Goal: Information Seeking & Learning: Learn about a topic

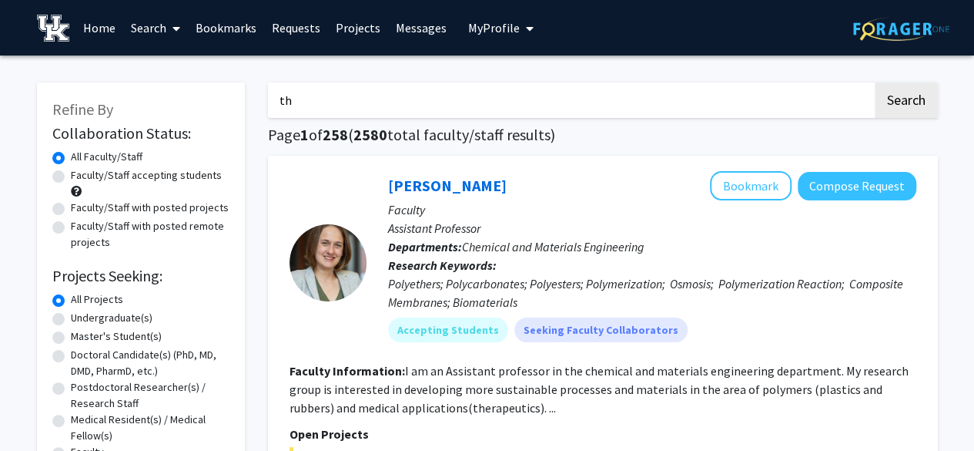
type input "t"
paste input "protein biochemistry, cell biology, cardiovascular physiology, small molecule s…"
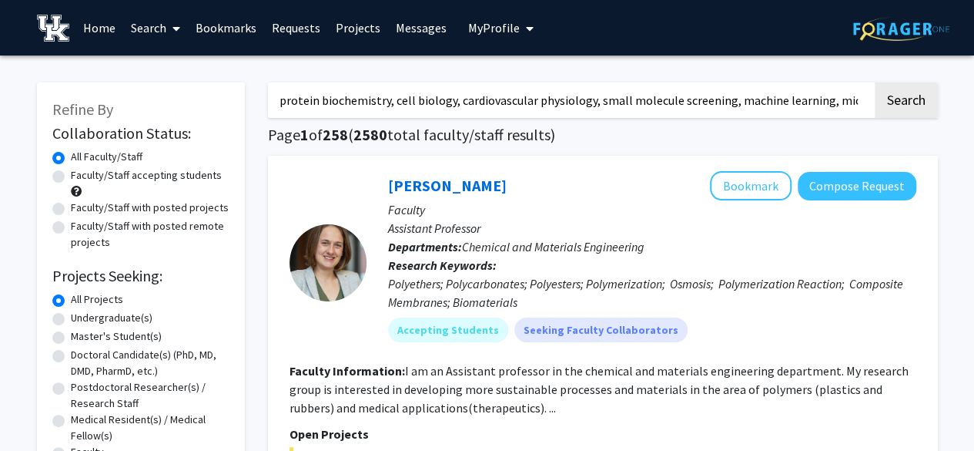
scroll to position [0, 276]
type input "protein biochemistry, cell biology, cardiovascular physiology, small molecule s…"
click at [875, 82] on button "Search" at bounding box center [906, 99] width 63 height 35
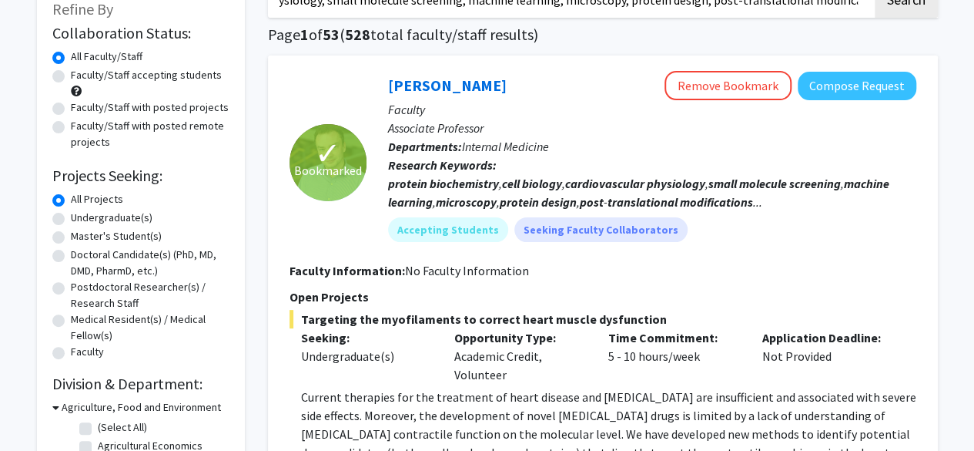
scroll to position [119, 0]
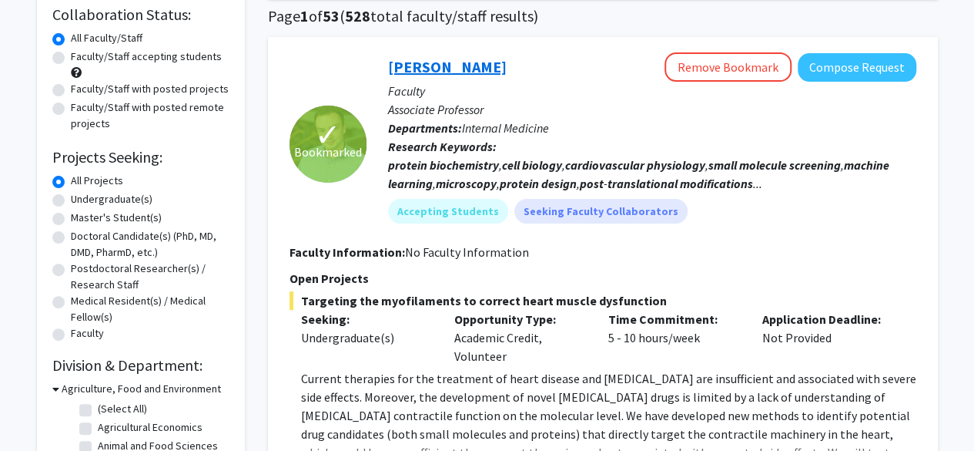
click at [493, 66] on link "[PERSON_NAME]" at bounding box center [447, 66] width 119 height 19
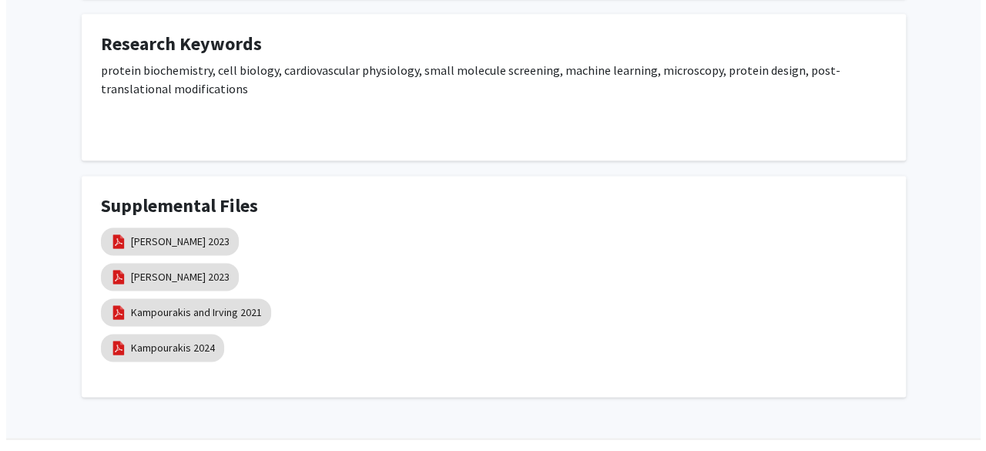
scroll to position [1094, 0]
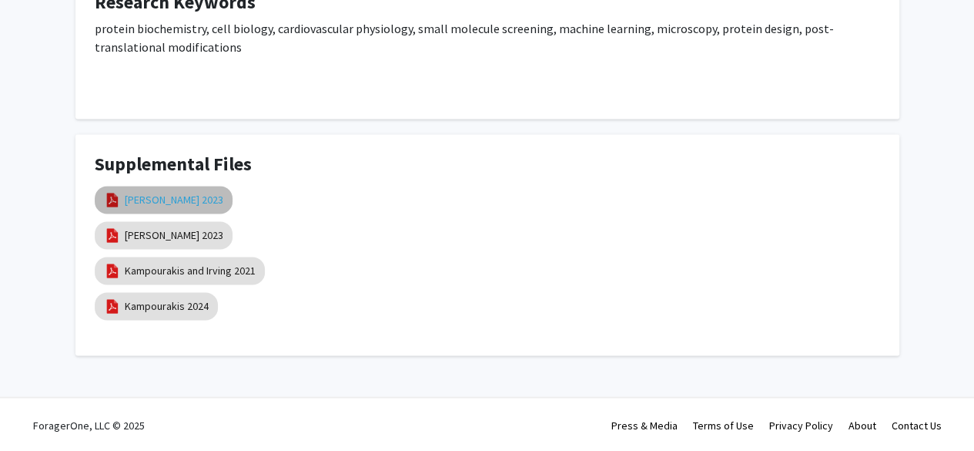
click at [142, 198] on link "Parijat 2023" at bounding box center [174, 200] width 99 height 16
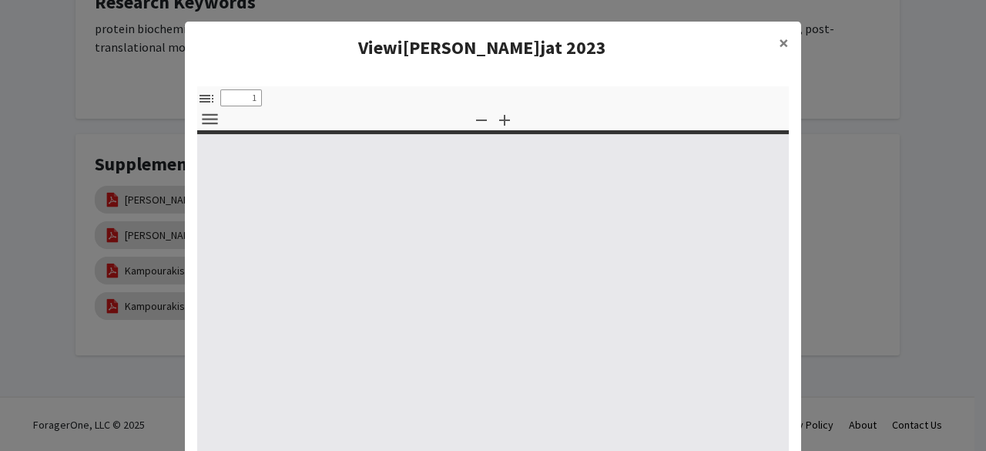
select select "custom"
type input "0"
select select "custom"
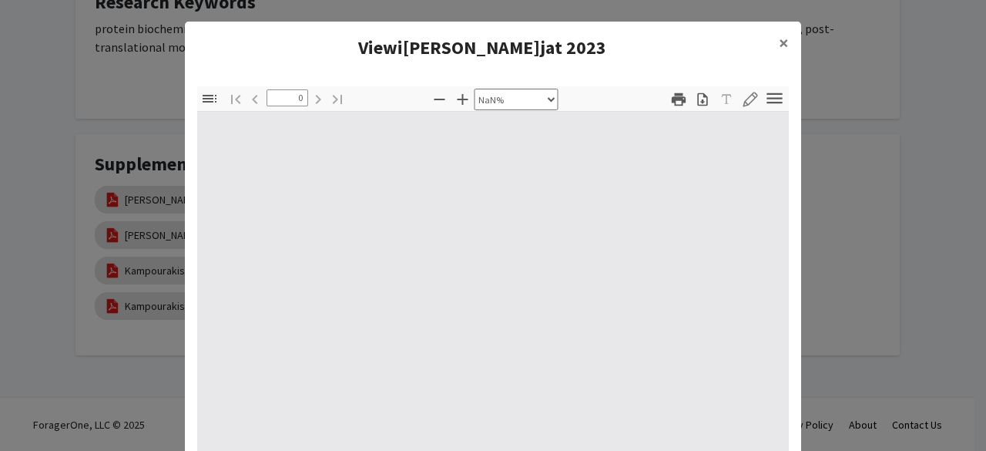
type input "1"
select select "auto"
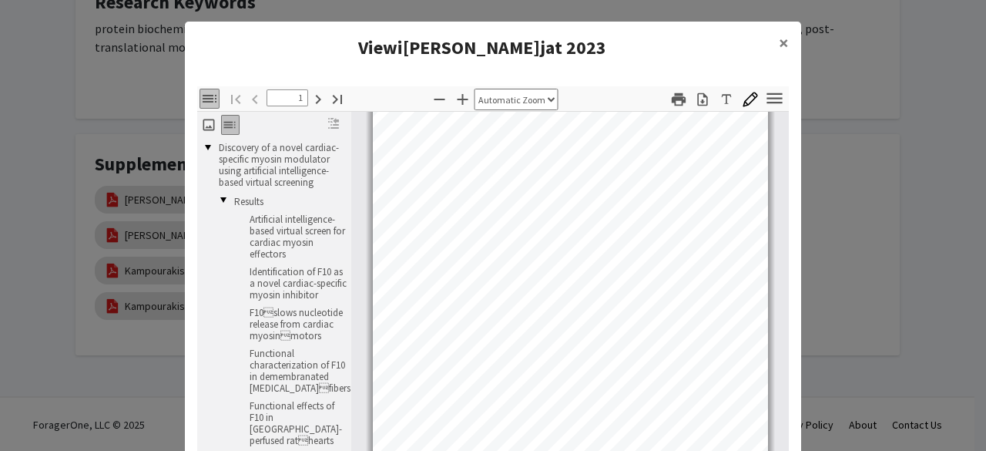
scroll to position [43, 0]
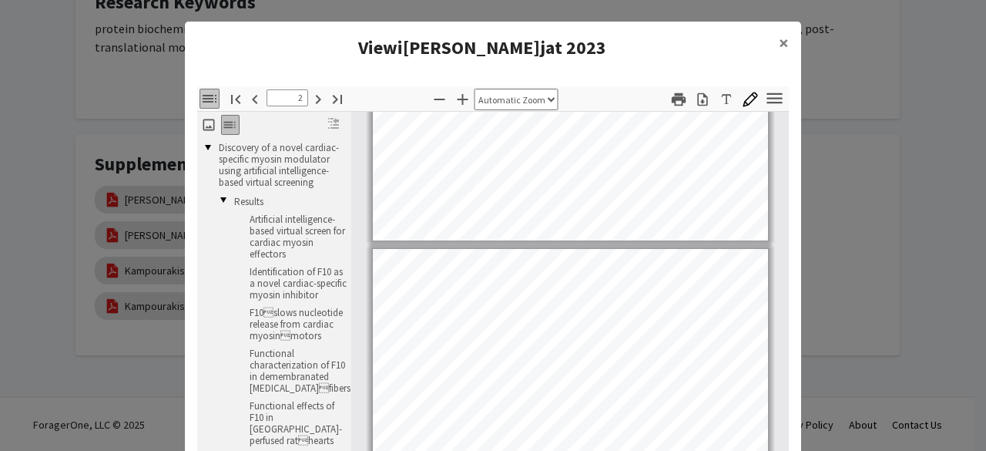
type input "1"
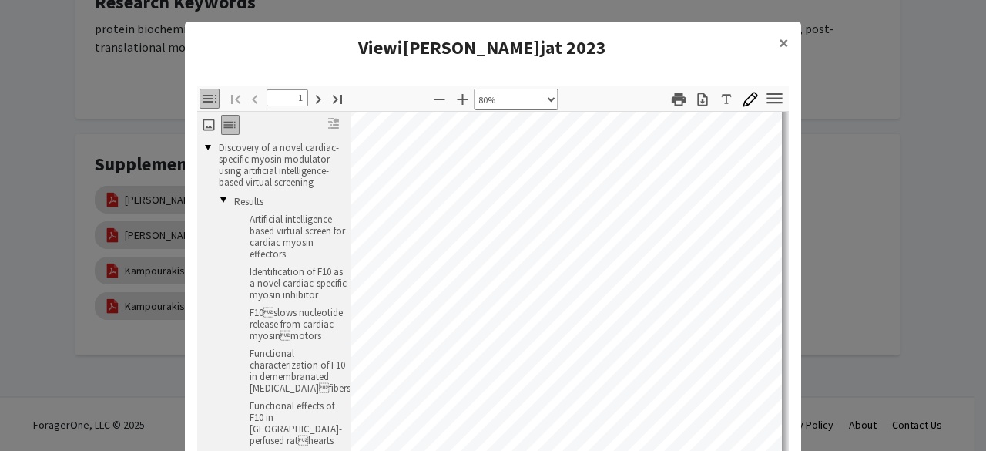
scroll to position [171, 76]
select select "custom"
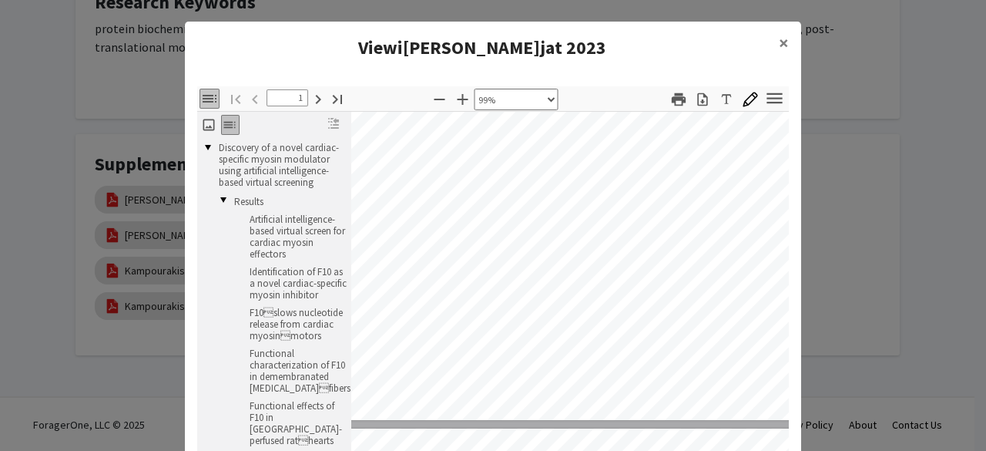
scroll to position [504, 32]
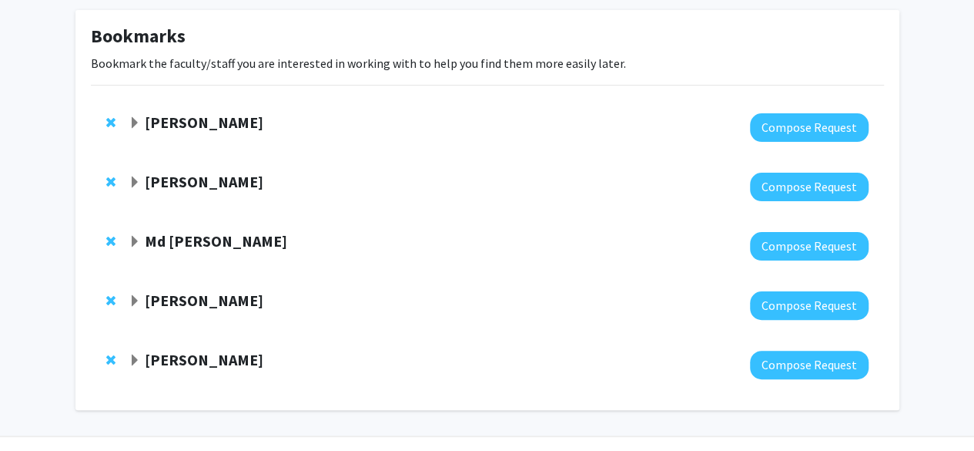
scroll to position [86, 0]
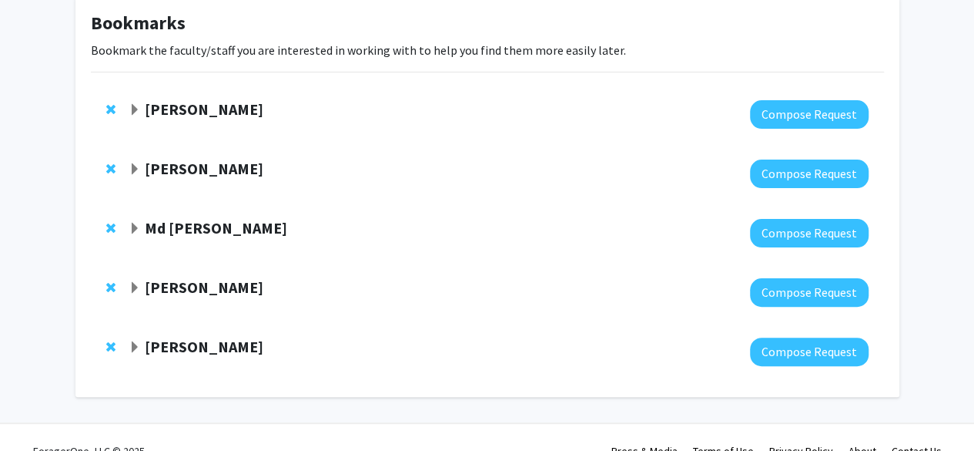
click at [136, 107] on span "Expand Thomas Kampourakis Bookmark" at bounding box center [135, 110] width 12 height 12
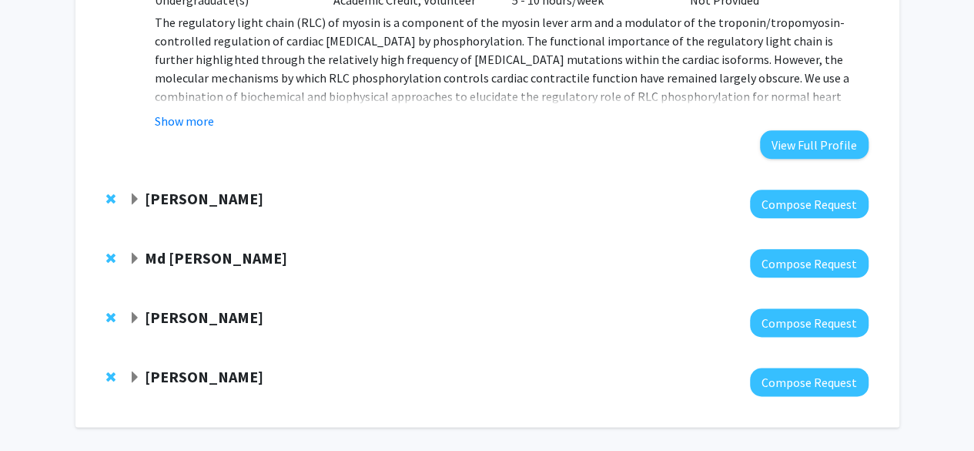
scroll to position [800, 0]
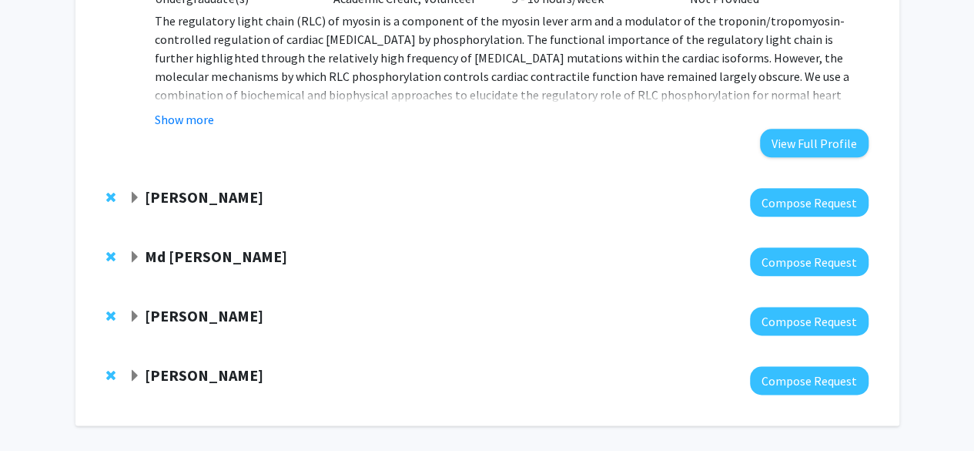
click at [145, 195] on strong "[PERSON_NAME]" at bounding box center [204, 196] width 119 height 19
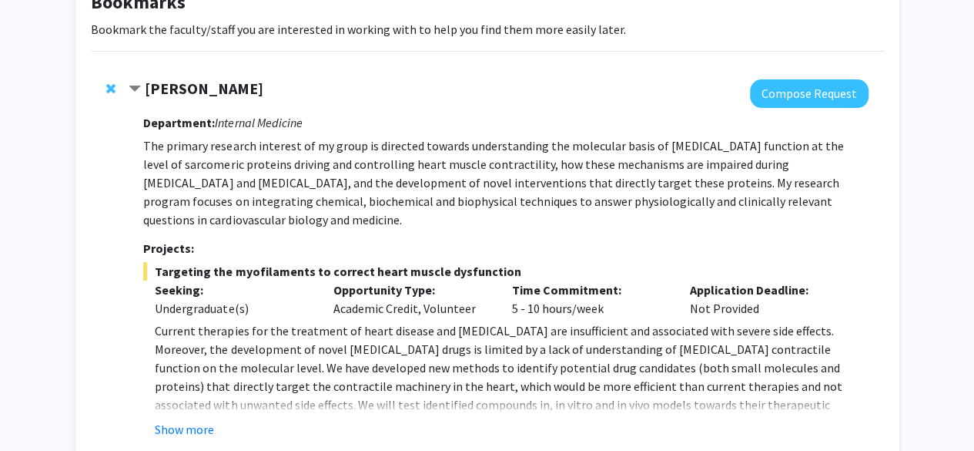
scroll to position [104, 0]
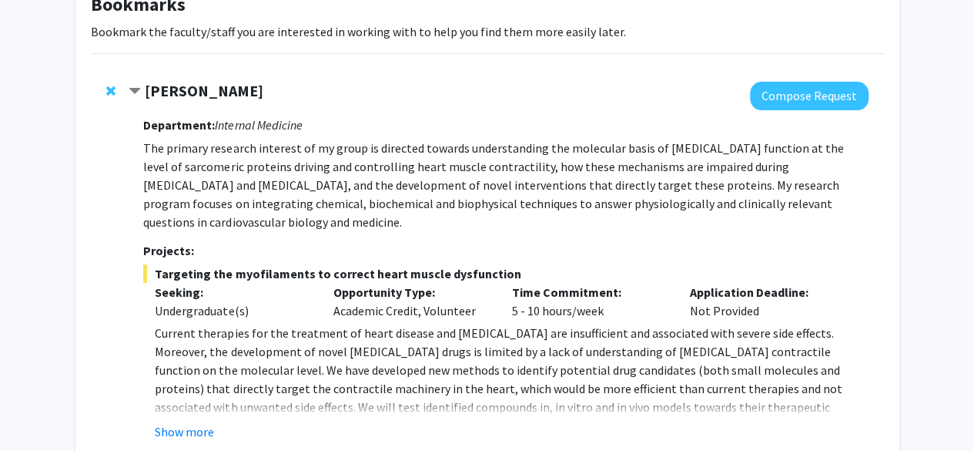
click at [142, 92] on div "[PERSON_NAME]" at bounding box center [295, 91] width 333 height 19
click at [132, 89] on span "Contract Thomas Kampourakis Bookmark" at bounding box center [135, 92] width 12 height 12
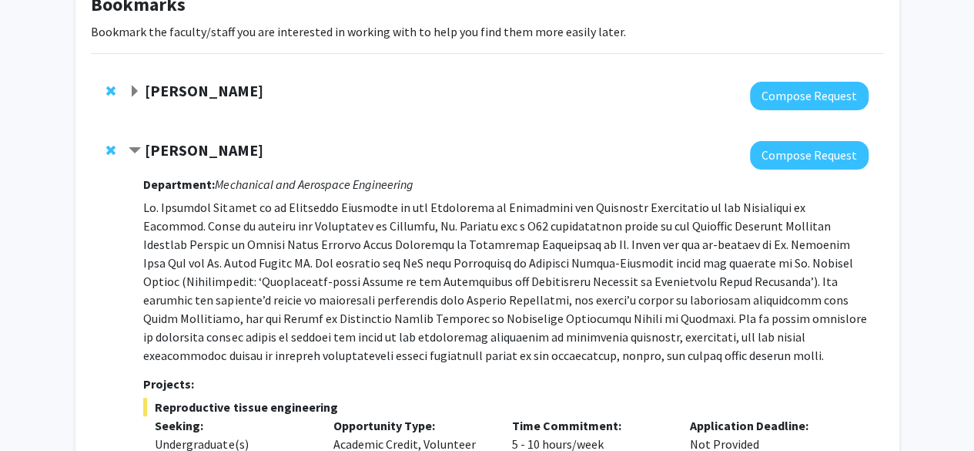
scroll to position [109, 0]
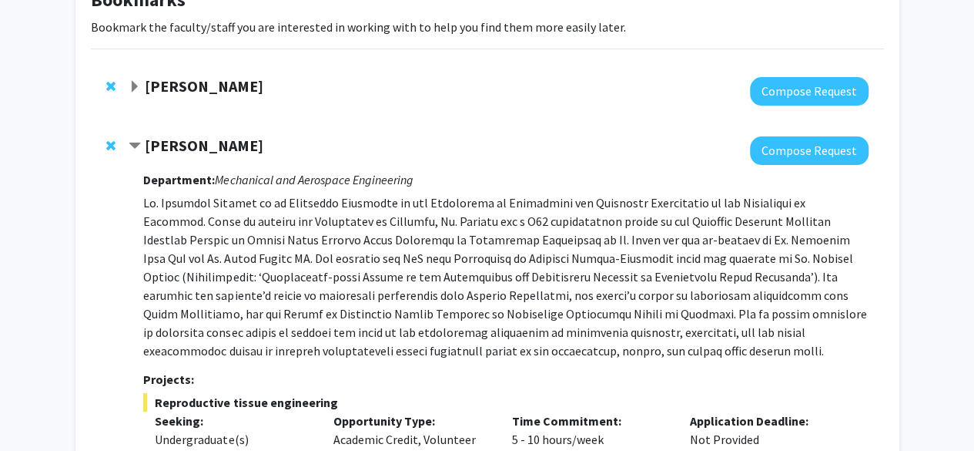
click at [142, 140] on div "[PERSON_NAME]" at bounding box center [295, 145] width 333 height 19
click at [139, 146] on span "Contract Samantha Zambuto Bookmark" at bounding box center [135, 146] width 12 height 12
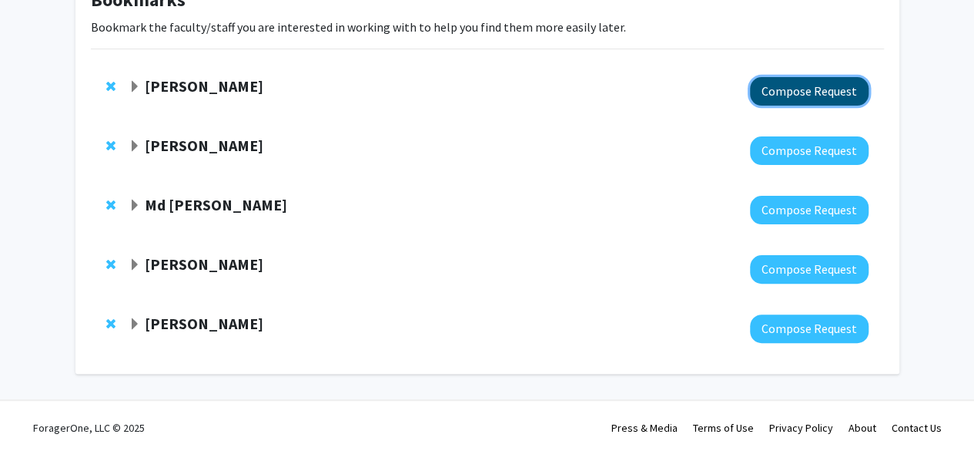
click at [784, 98] on button "Compose Request" at bounding box center [809, 91] width 119 height 29
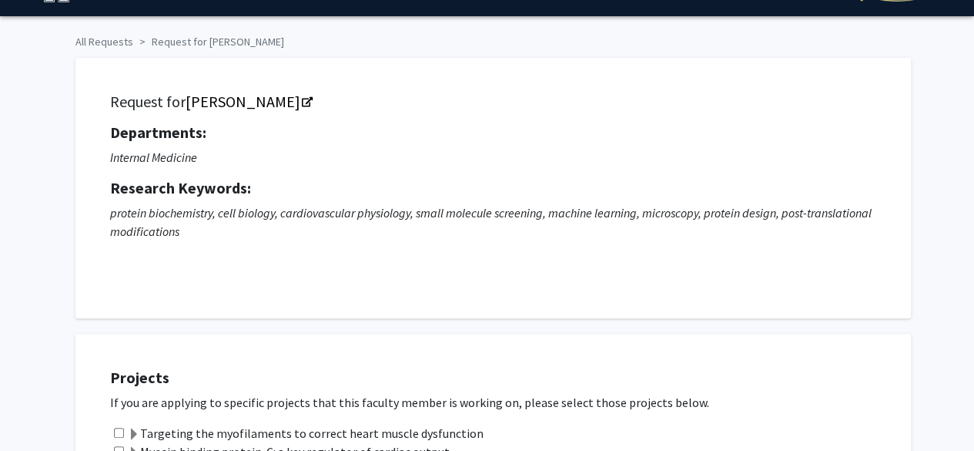
scroll to position [40, 0]
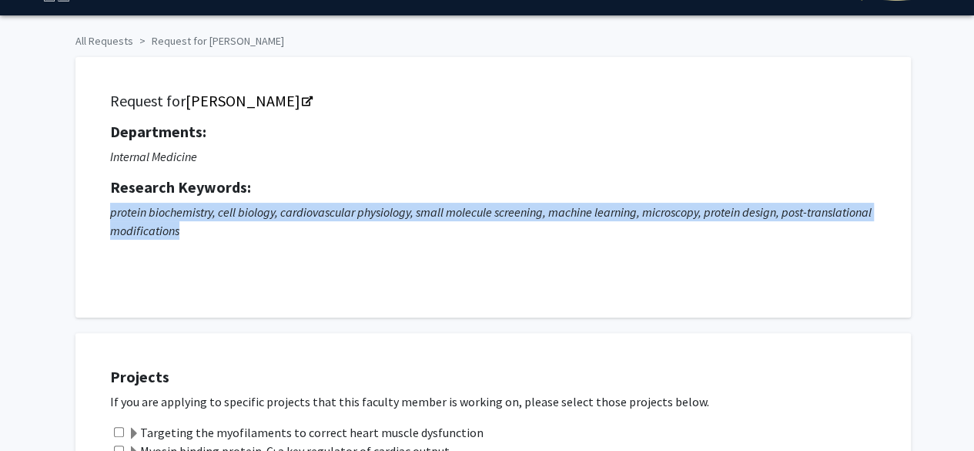
drag, startPoint x: 107, startPoint y: 213, endPoint x: 179, endPoint y: 226, distance: 73.6
click at [179, 226] on div "Request for [PERSON_NAME] Departments: Internal Medicine Research Keywords: pro…" at bounding box center [493, 187] width 797 height 222
copy p "protein biochemistry, cell biology, cardiovascular physiology, small molecule s…"
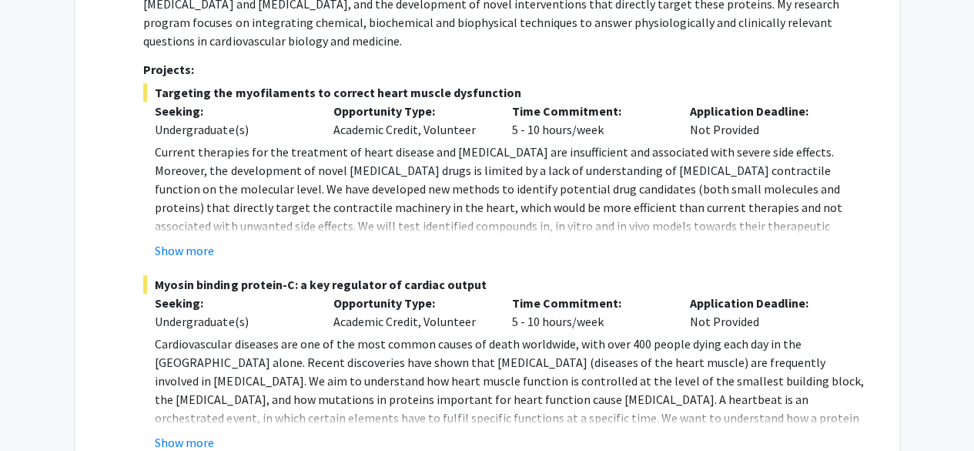
scroll to position [318, 0]
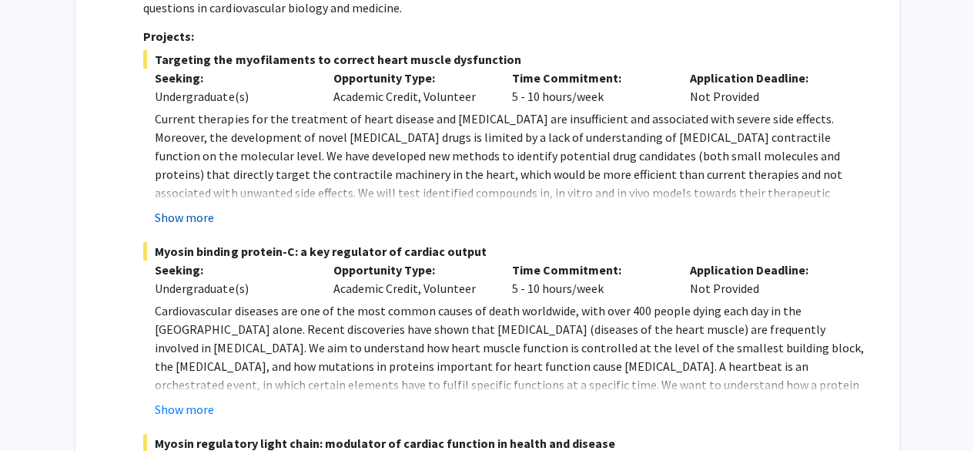
click at [200, 220] on button "Show more" at bounding box center [184, 217] width 59 height 18
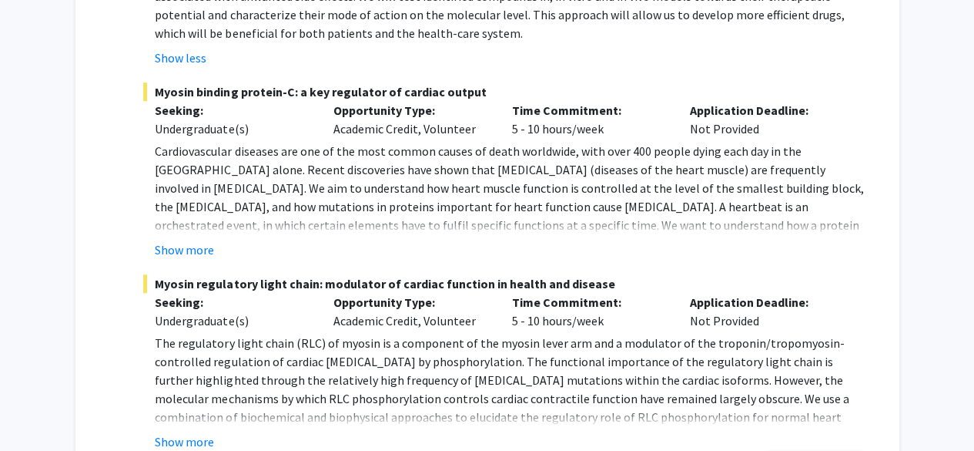
scroll to position [528, 0]
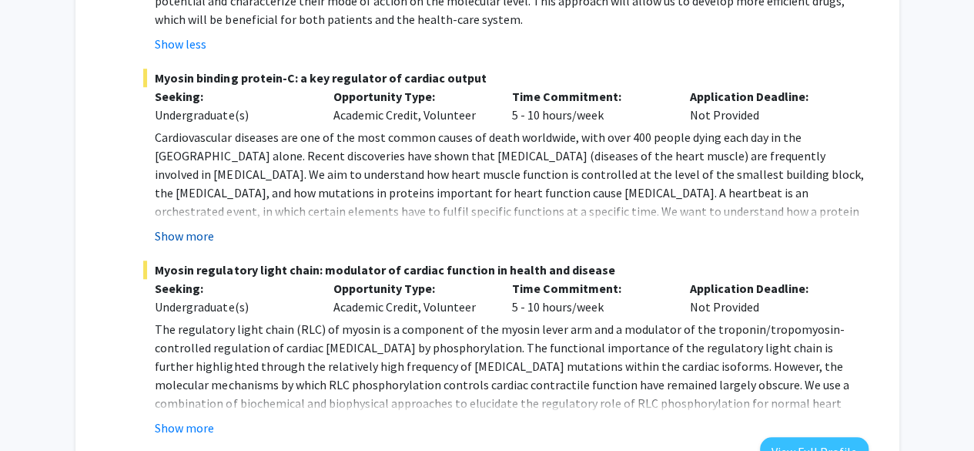
click at [194, 236] on button "Show more" at bounding box center [184, 235] width 59 height 18
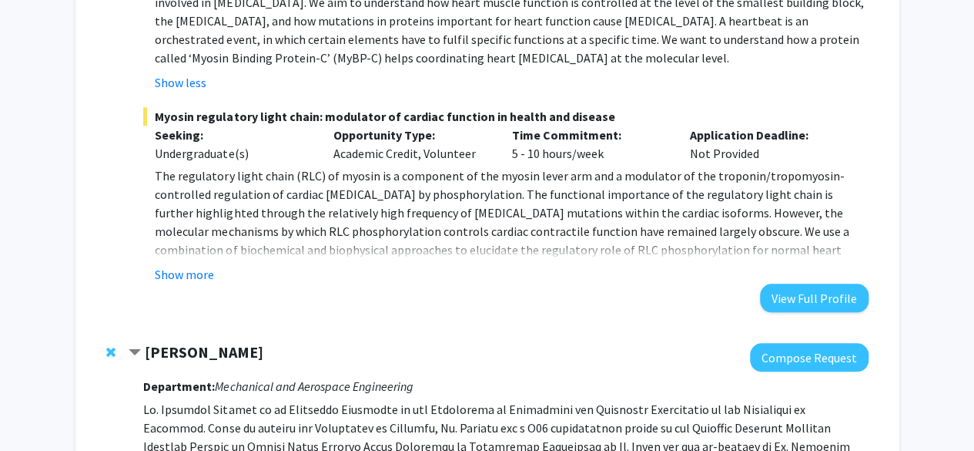
scroll to position [709, 0]
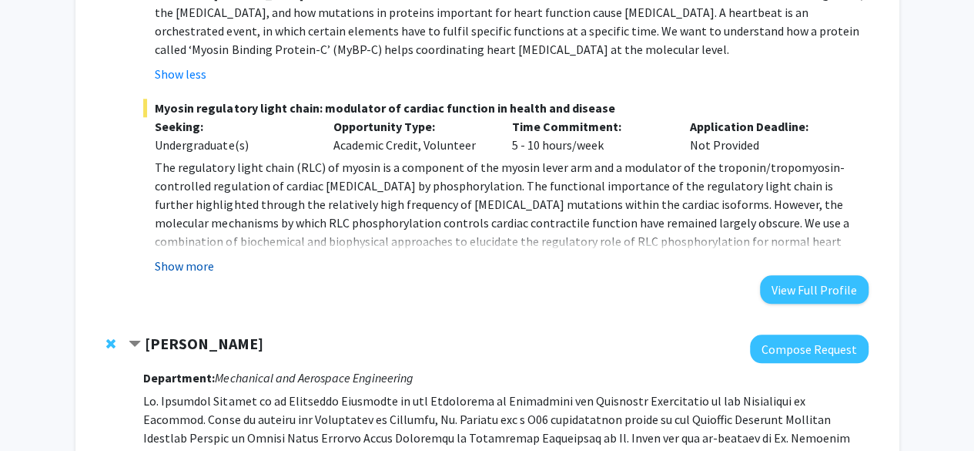
click at [200, 263] on button "Show more" at bounding box center [184, 266] width 59 height 18
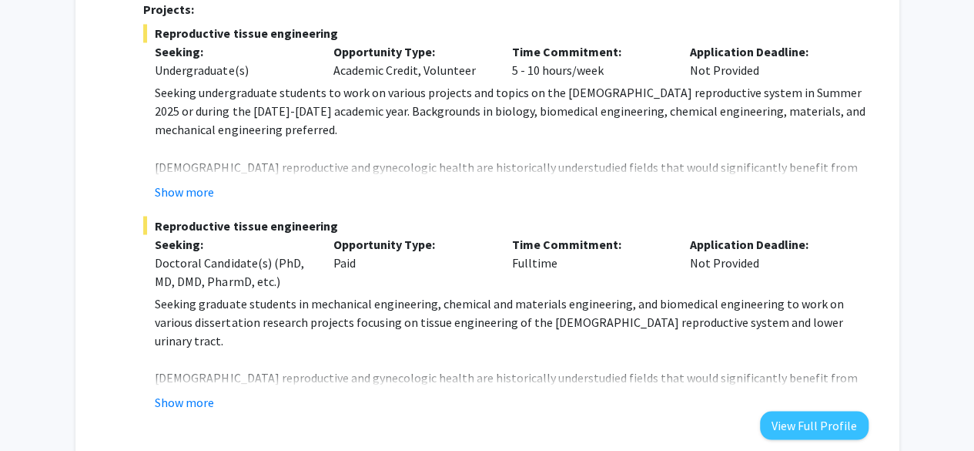
scroll to position [1296, 0]
click at [199, 191] on button "Show more" at bounding box center [184, 190] width 59 height 18
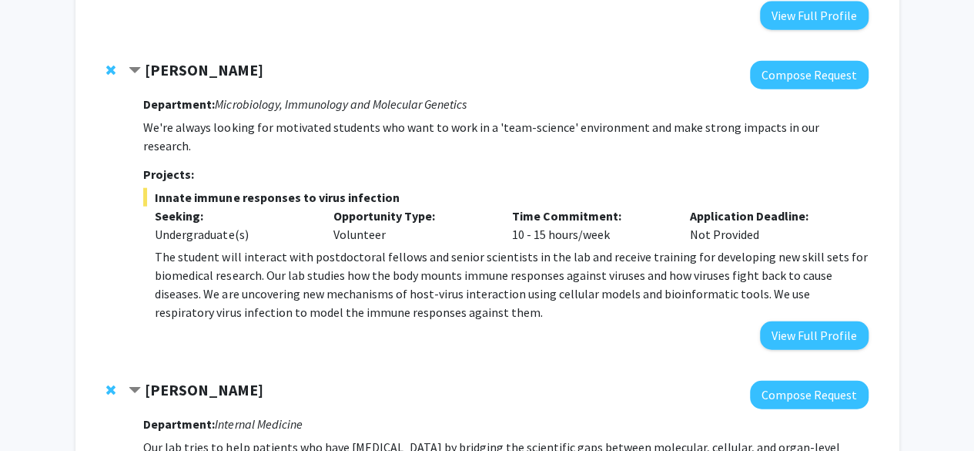
scroll to position [1821, 0]
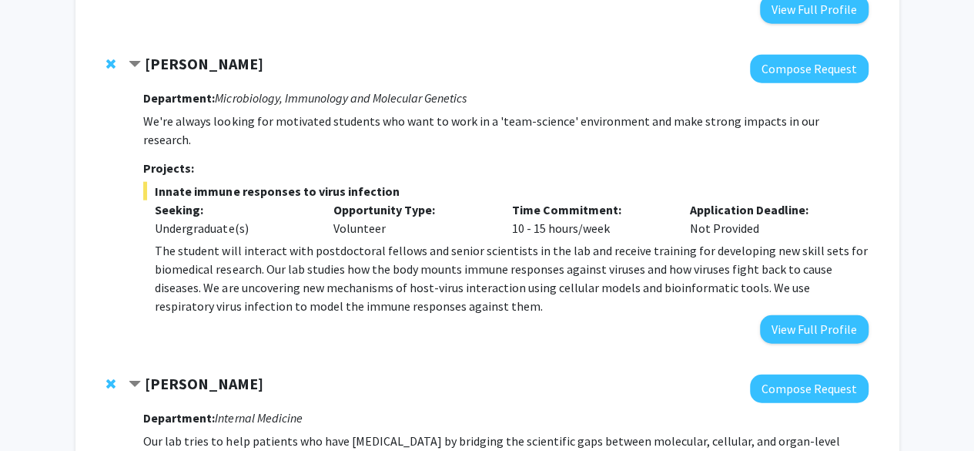
click at [106, 64] on span "Remove Saurabh Chattopadhyay from bookmarks" at bounding box center [110, 64] width 9 height 12
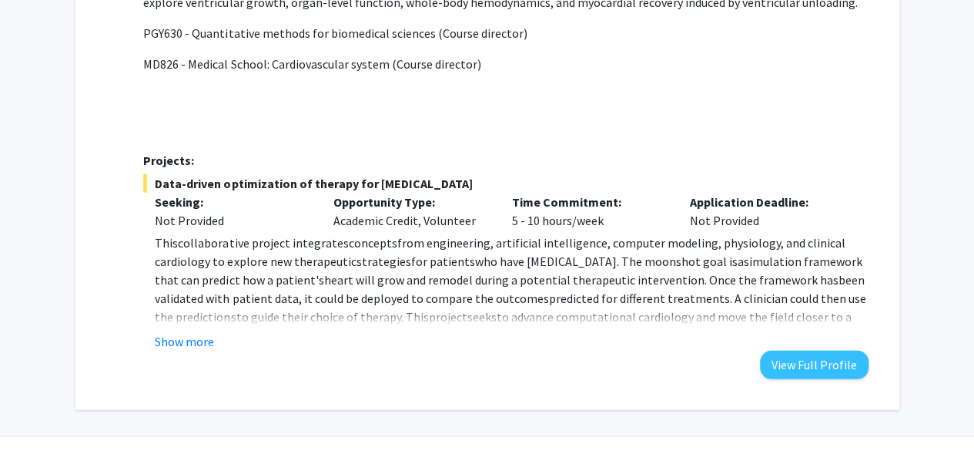
scroll to position [2028, 0]
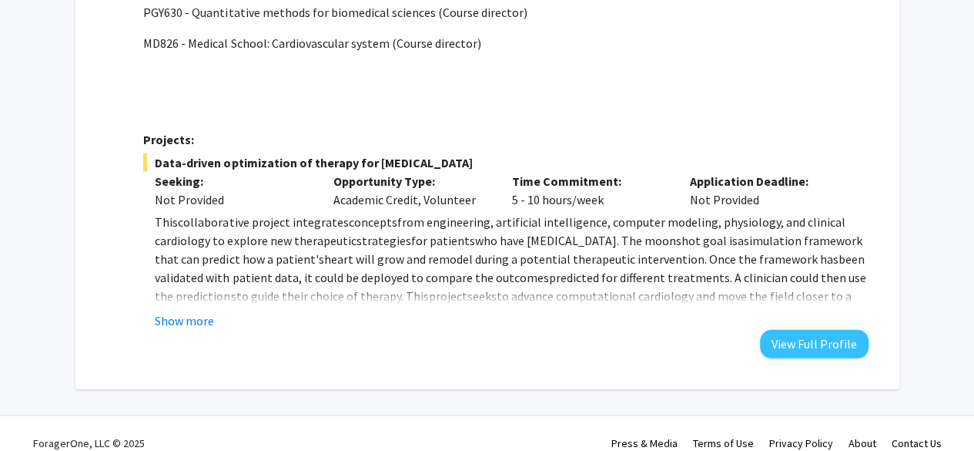
click at [210, 289] on fg-read-more "Thi s collaborative project integrate s concept s from engineering, artificial …" at bounding box center [505, 271] width 725 height 117
click at [203, 311] on button "Show more" at bounding box center [184, 320] width 59 height 18
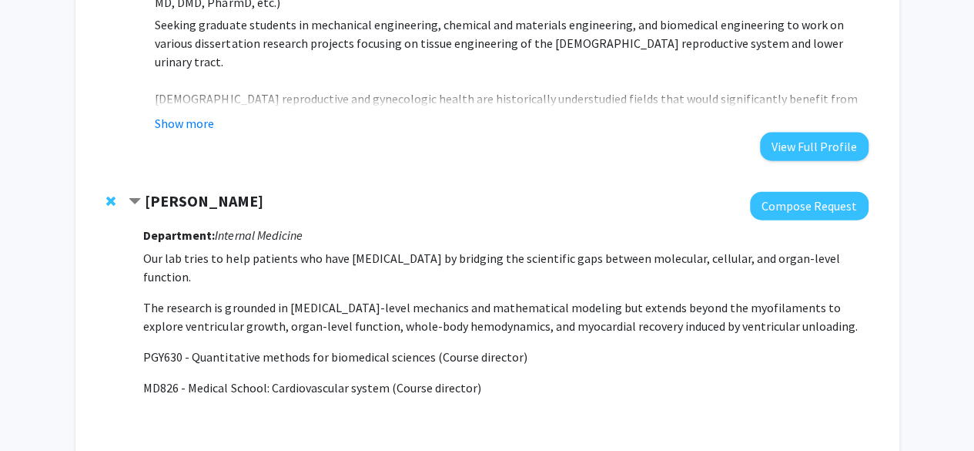
scroll to position [1682, 0]
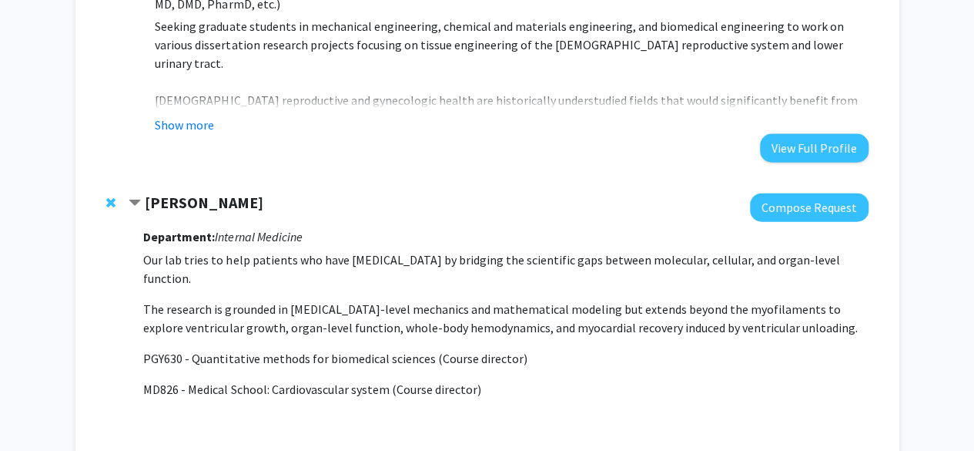
click at [106, 204] on span "Remove Kenneth Campbell from bookmarks" at bounding box center [110, 202] width 9 height 12
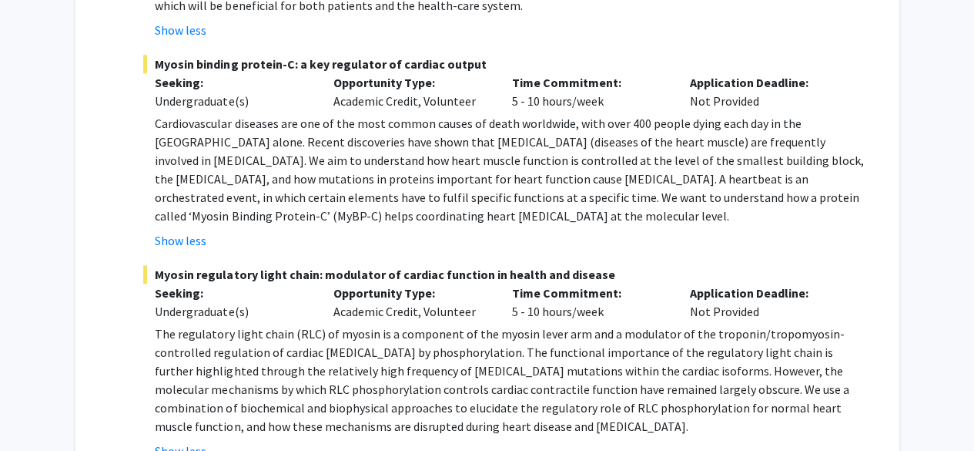
scroll to position [535, 0]
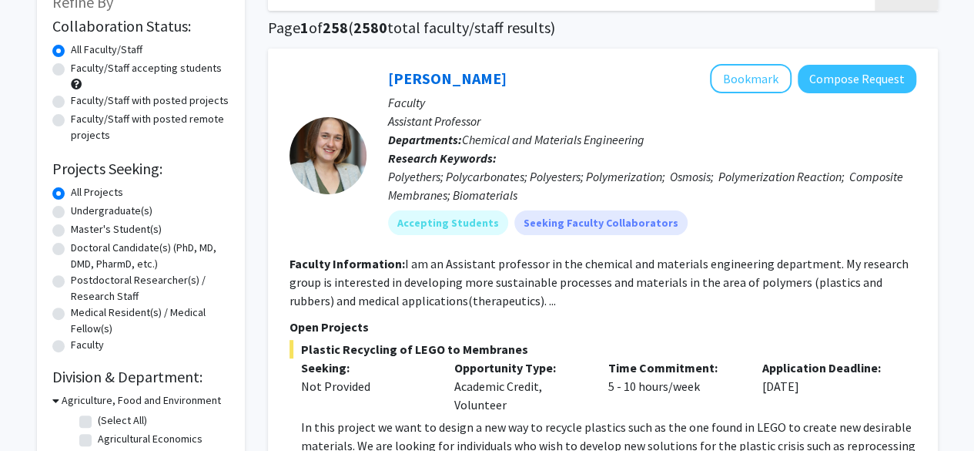
scroll to position [108, 0]
click at [71, 211] on label "Undergraduate(s)" at bounding box center [112, 210] width 82 height 16
click at [71, 211] on input "Undergraduate(s)" at bounding box center [76, 207] width 10 height 10
radio input "true"
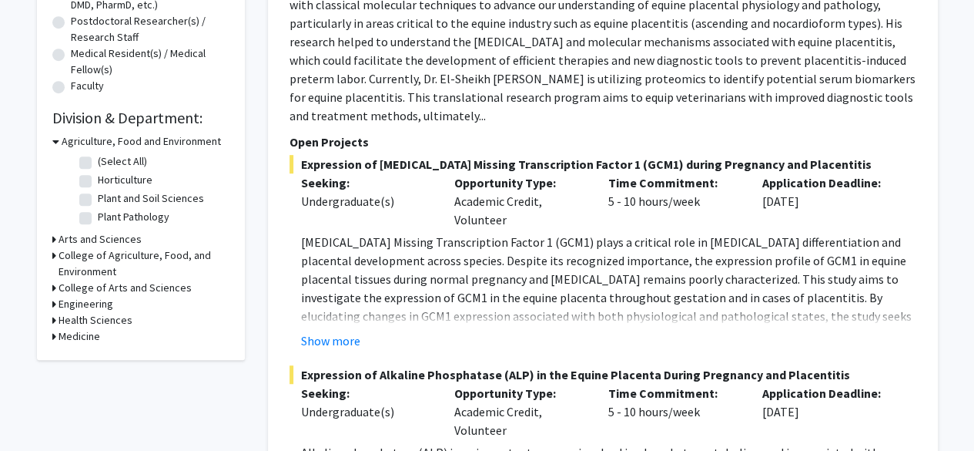
scroll to position [367, 0]
click at [89, 340] on h3 "Medicine" at bounding box center [80, 335] width 42 height 16
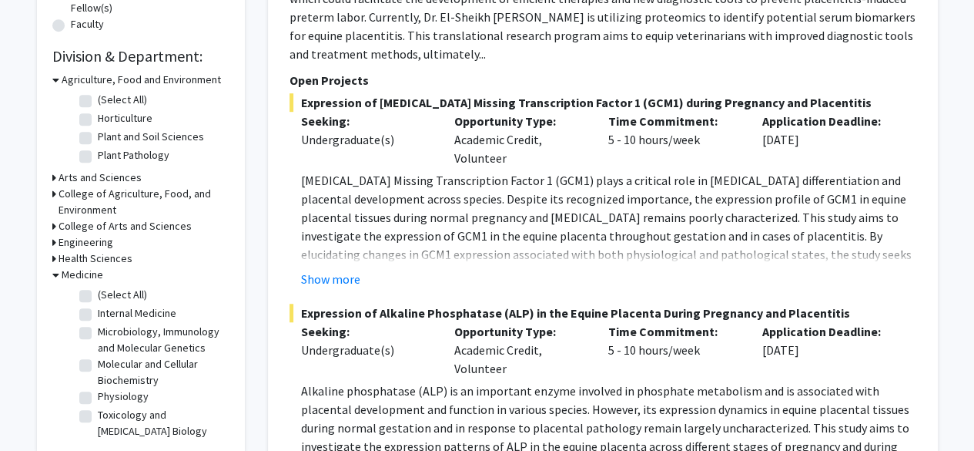
scroll to position [428, 0]
click at [98, 293] on label "(Select All)" at bounding box center [122, 294] width 49 height 16
click at [98, 293] on input "(Select All)" at bounding box center [103, 291] width 10 height 10
checkbox input "true"
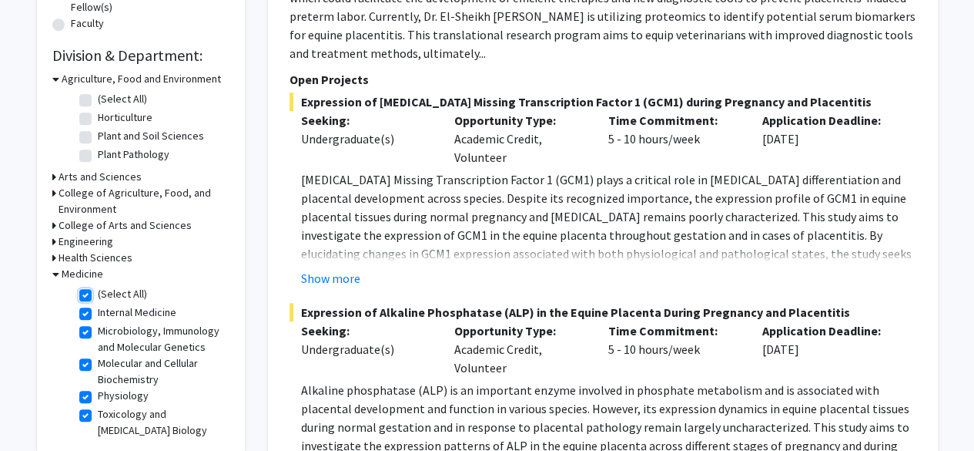
checkbox input "true"
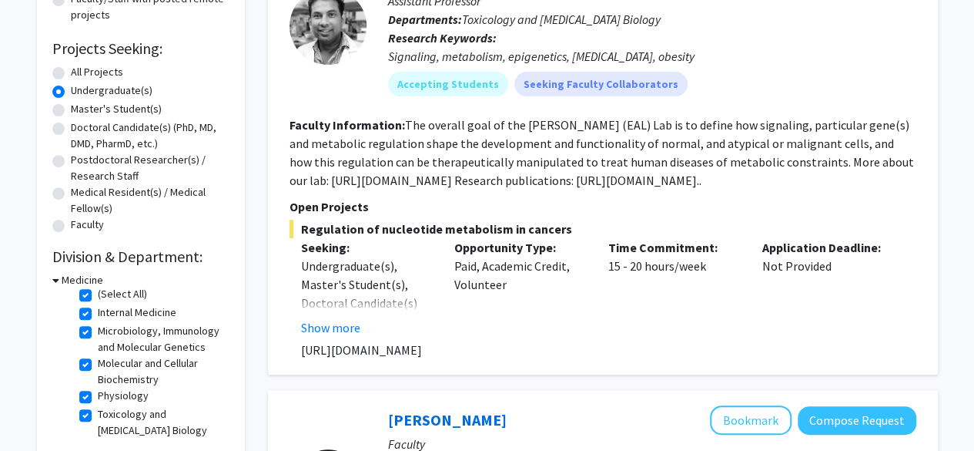
scroll to position [226, 0]
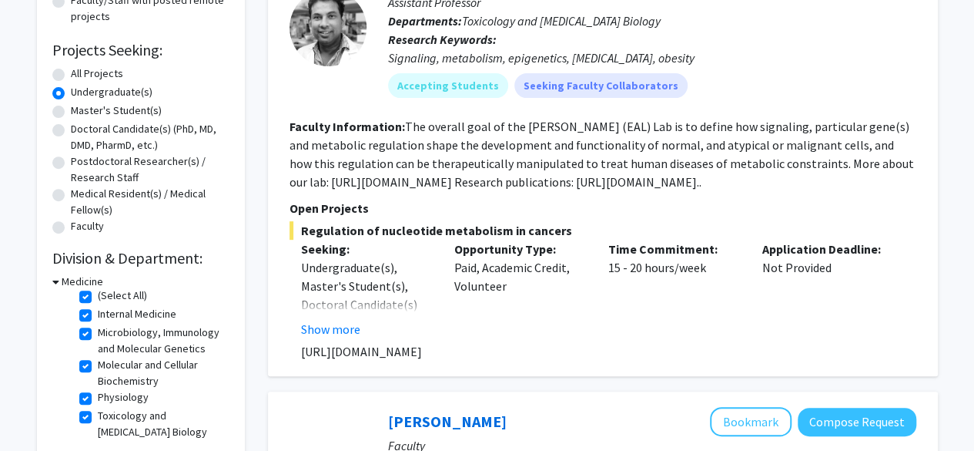
click at [90, 281] on h3 "Medicine" at bounding box center [83, 281] width 42 height 16
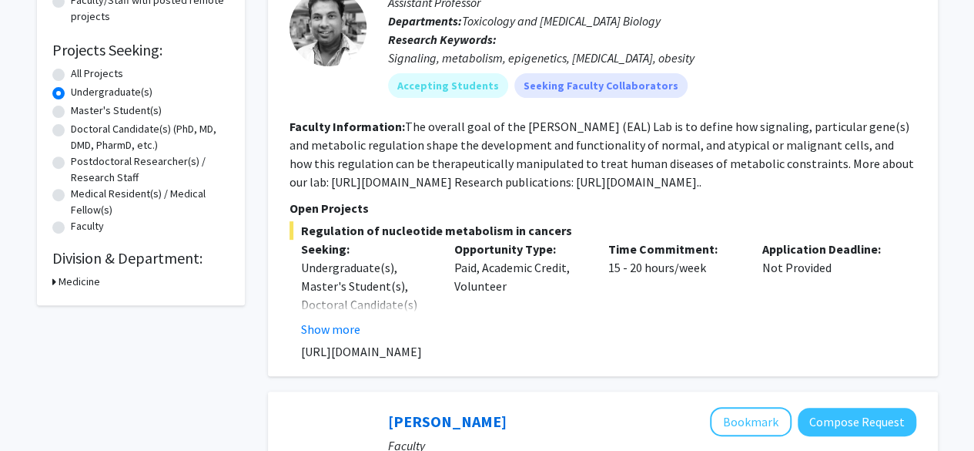
click at [92, 286] on h3 "Medicine" at bounding box center [80, 281] width 42 height 16
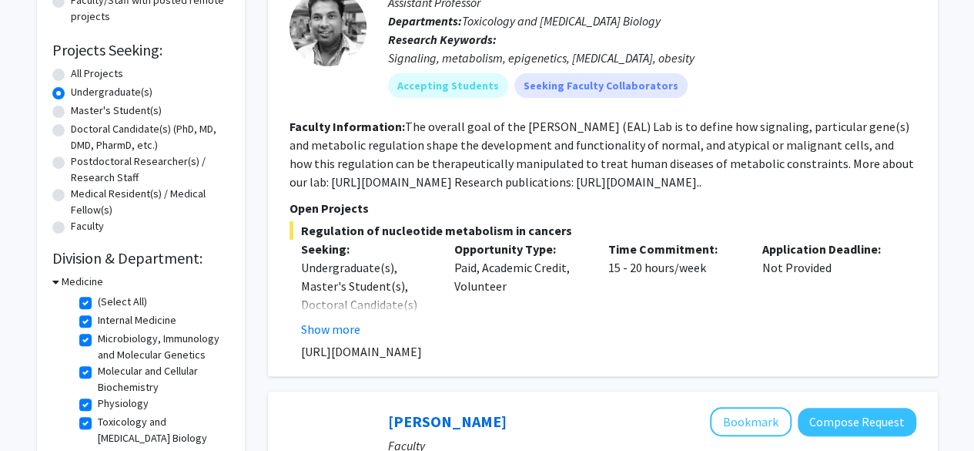
click at [98, 304] on label "(Select All)" at bounding box center [122, 301] width 49 height 16
click at [98, 304] on input "(Select All)" at bounding box center [103, 298] width 10 height 10
checkbox input "false"
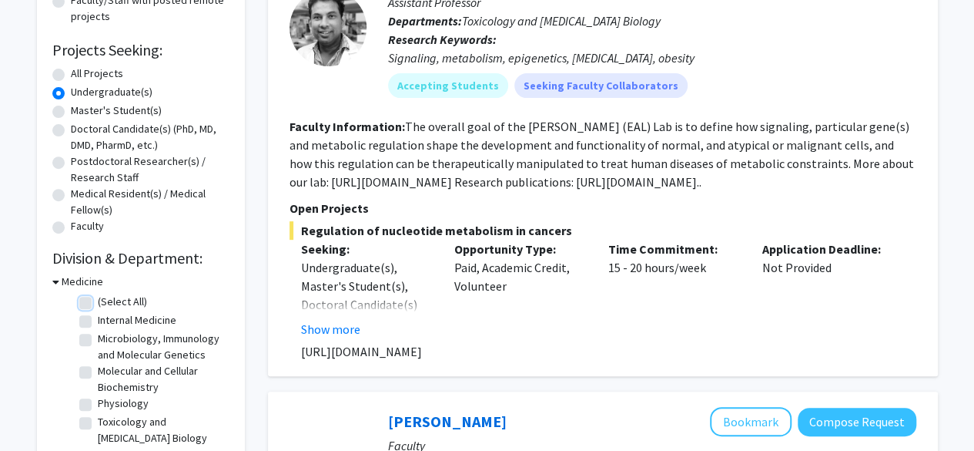
checkbox input "false"
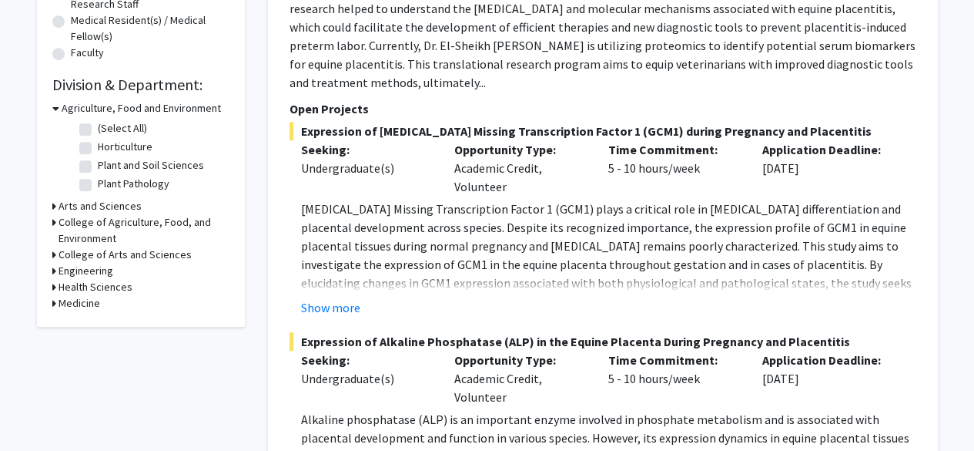
scroll to position [396, 0]
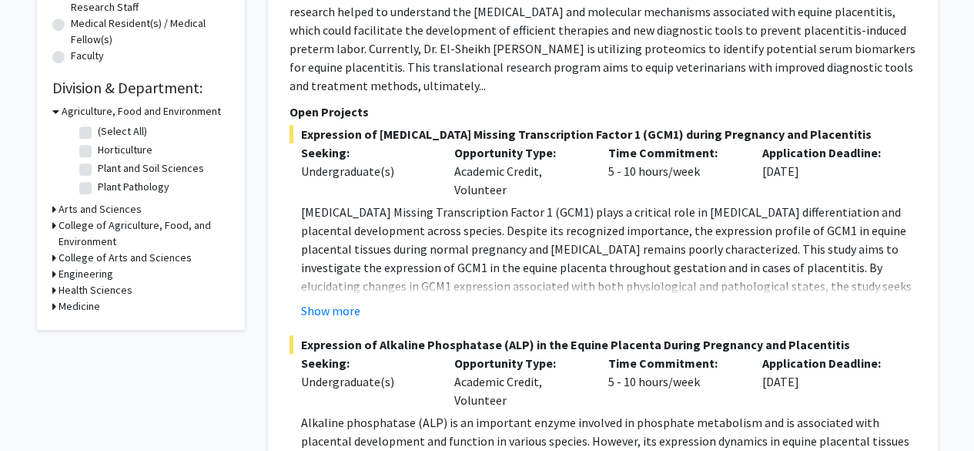
click at [89, 304] on h3 "Medicine" at bounding box center [80, 306] width 42 height 16
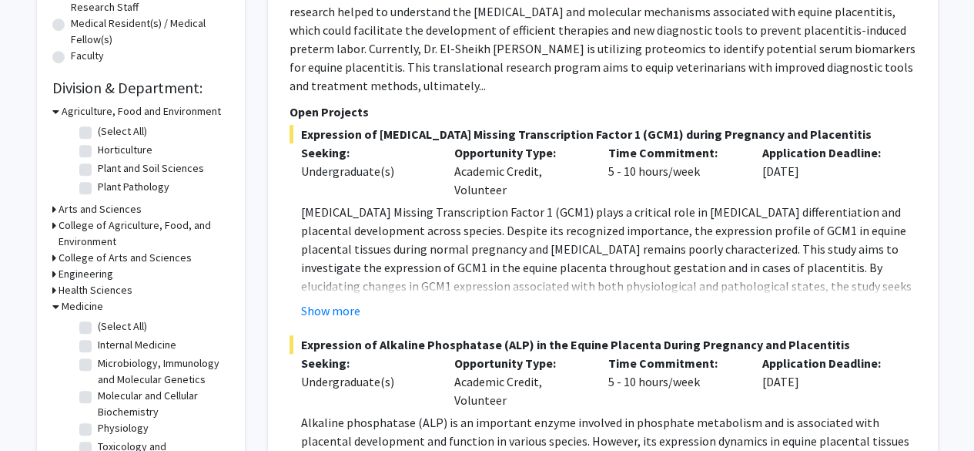
click at [103, 292] on h3 "Health Sciences" at bounding box center [96, 290] width 74 height 16
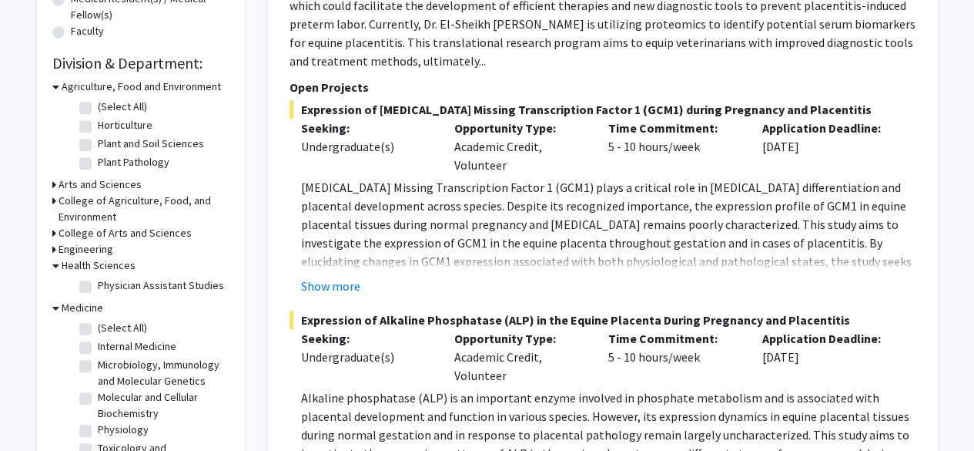
scroll to position [420, 0]
click at [105, 253] on h3 "Engineering" at bounding box center [86, 250] width 55 height 16
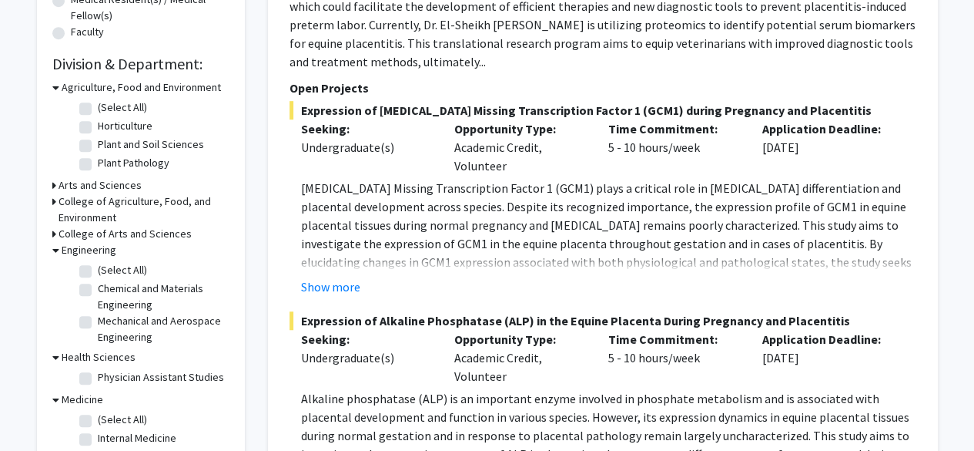
click at [98, 272] on label "(Select All)" at bounding box center [122, 270] width 49 height 16
click at [98, 272] on input "(Select All)" at bounding box center [103, 267] width 10 height 10
checkbox input "true"
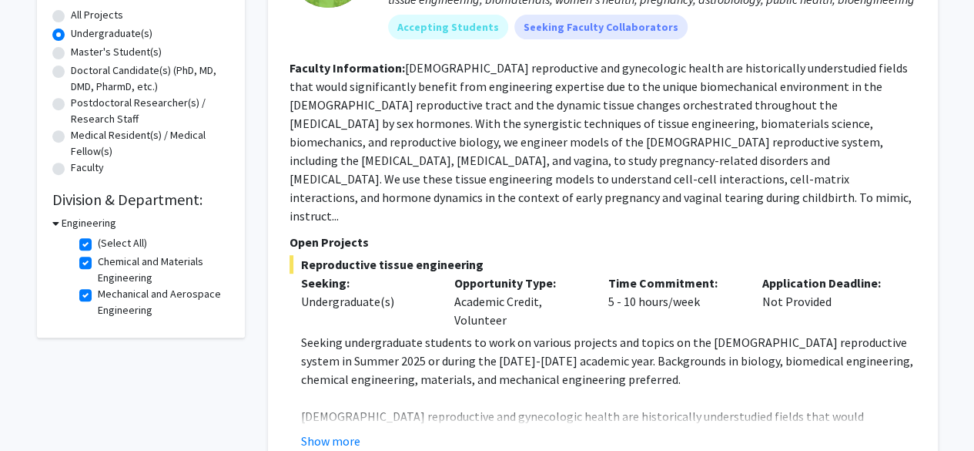
scroll to position [286, 0]
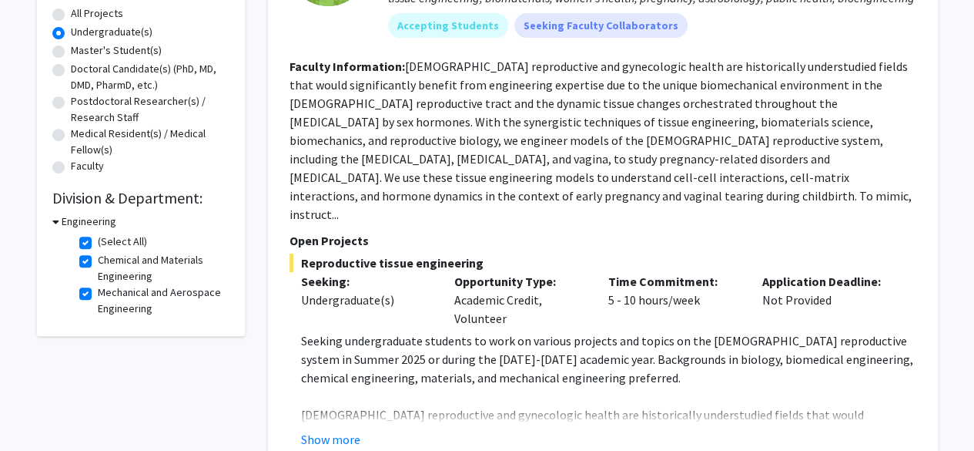
click at [98, 260] on label "Chemical and Materials Engineering" at bounding box center [162, 268] width 128 height 32
click at [98, 260] on input "Chemical and Materials Engineering" at bounding box center [103, 257] width 10 height 10
checkbox input "false"
checkbox input "true"
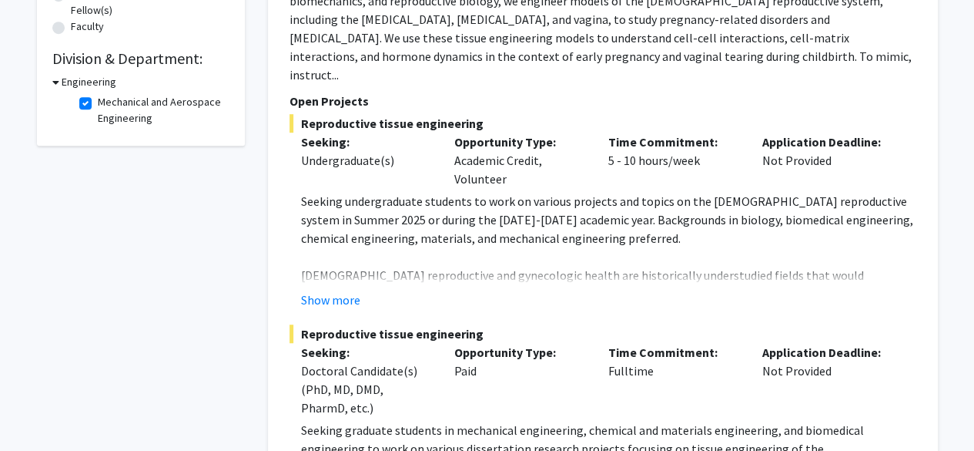
scroll to position [379, 0]
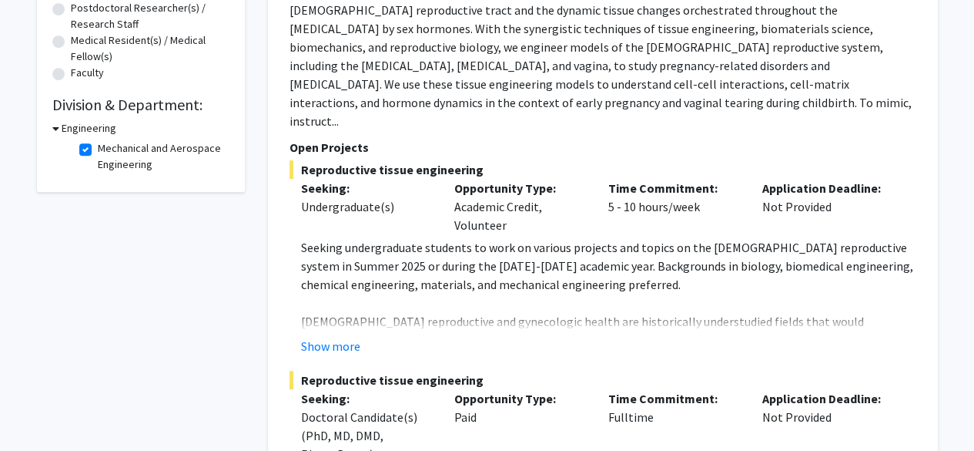
click at [75, 128] on h3 "Engineering" at bounding box center [89, 128] width 55 height 16
click at [87, 129] on h3 "Engineering" at bounding box center [86, 128] width 55 height 16
click at [98, 152] on label "Mechanical and Aerospace Engineering" at bounding box center [162, 156] width 128 height 32
click at [98, 150] on input "Mechanical and Aerospace Engineering" at bounding box center [103, 145] width 10 height 10
checkbox input "false"
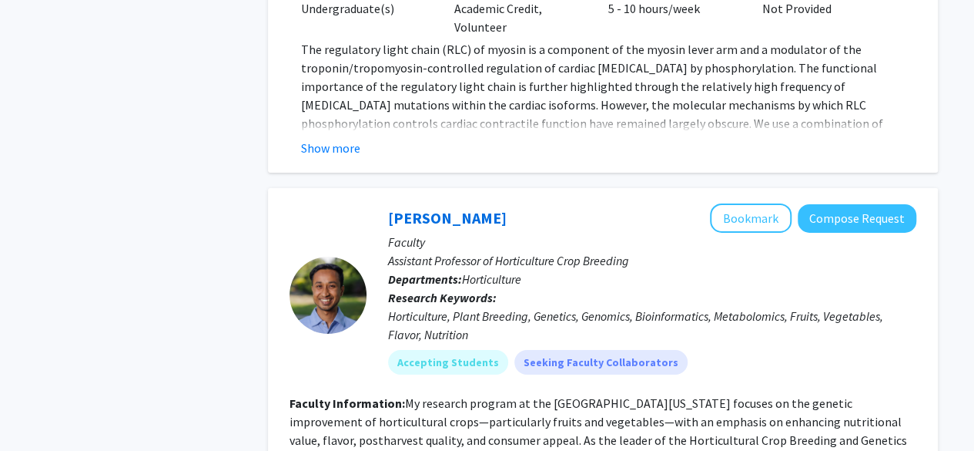
scroll to position [5514, 0]
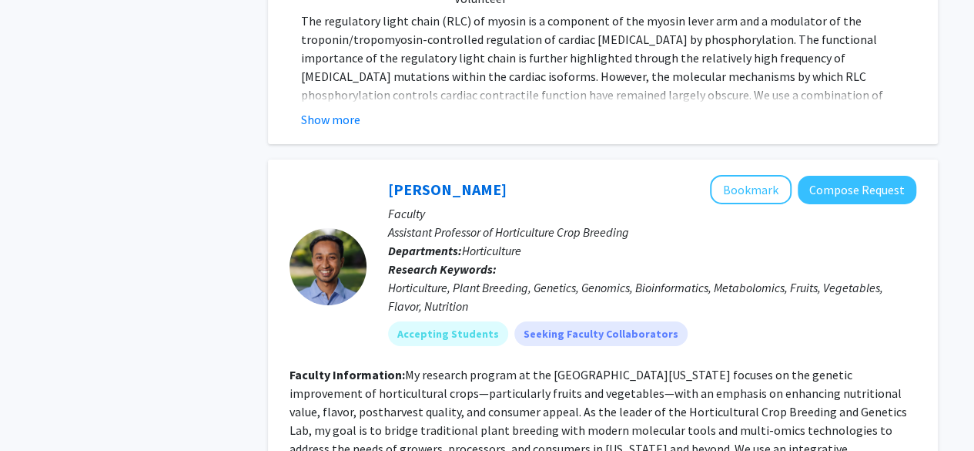
click at [583, 315] on fg-user-badges "Accepting Students Seeking Faculty Collaborators" at bounding box center [652, 330] width 528 height 31
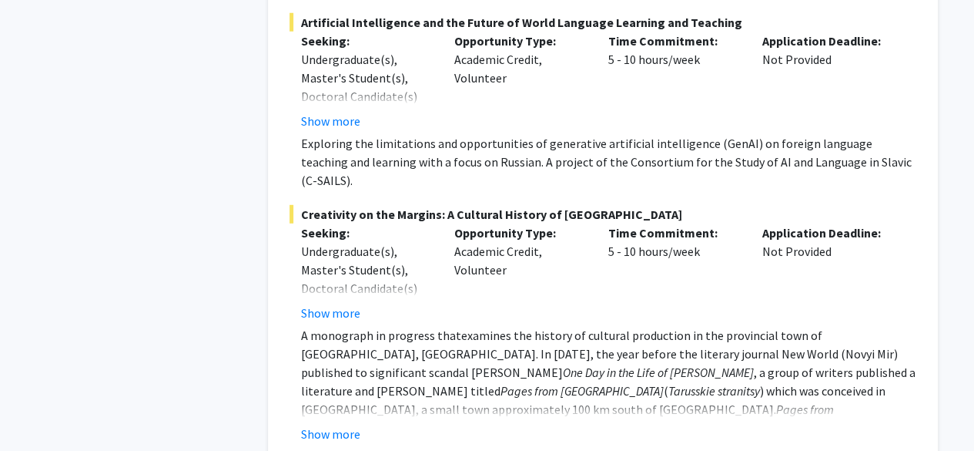
scroll to position [7990, 0]
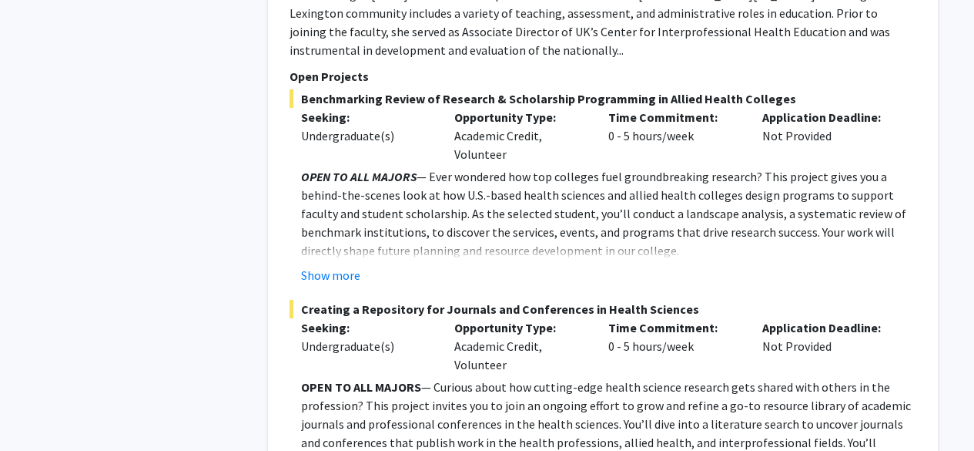
scroll to position [5462, 0]
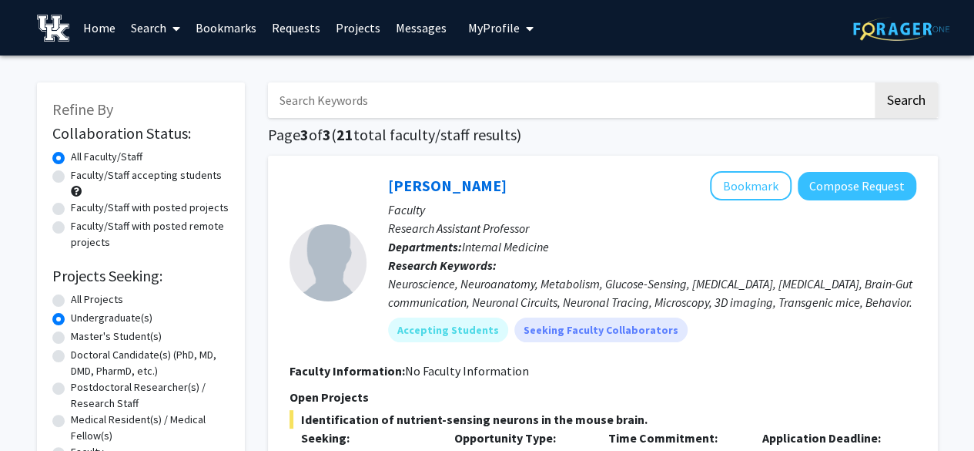
click at [230, 30] on link "Bookmarks" at bounding box center [226, 28] width 76 height 54
